Goal: Task Accomplishment & Management: Use online tool/utility

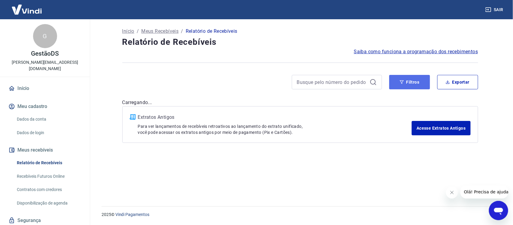
click at [414, 84] on button "Filtros" at bounding box center [409, 82] width 41 height 14
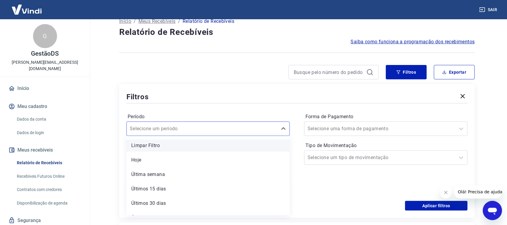
click at [169, 136] on div "option Limpar Filtro focused, 1 of 7. 7 results available. Use Up and Down to c…" at bounding box center [207, 128] width 163 height 14
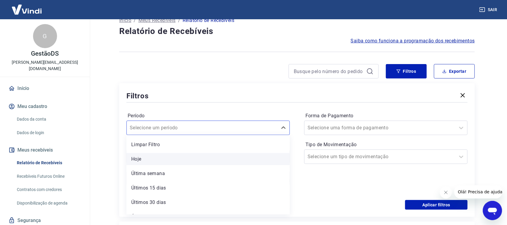
click at [140, 156] on div "Hoje" at bounding box center [207, 159] width 163 height 12
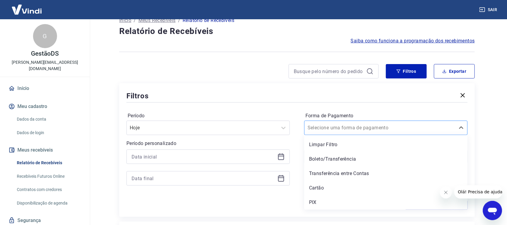
click at [370, 122] on div "Selecione uma forma de pagamento" at bounding box center [380, 127] width 151 height 11
click at [316, 205] on div "PIX" at bounding box center [385, 202] width 163 height 12
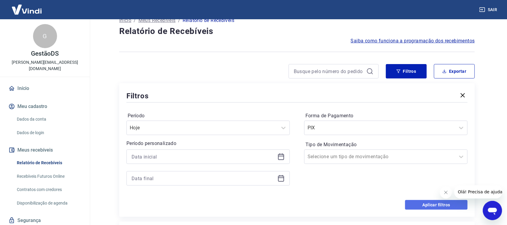
click at [417, 205] on button "Aplicar filtros" at bounding box center [436, 205] width 62 height 10
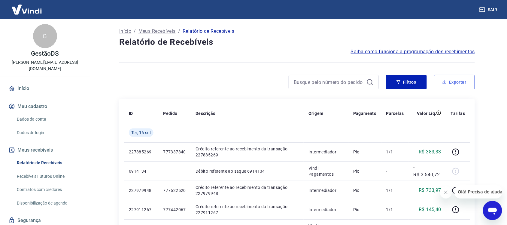
click at [452, 83] on button "Exportar" at bounding box center [454, 82] width 41 height 14
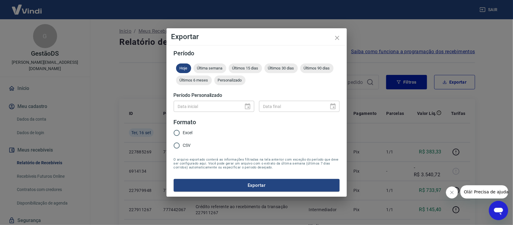
click at [188, 129] on label "Excel" at bounding box center [181, 132] width 22 height 13
click at [183, 129] on input "Excel" at bounding box center [176, 132] width 13 height 13
radio input "true"
click at [204, 183] on button "Exportar" at bounding box center [257, 185] width 166 height 13
